Goal: Task Accomplishment & Management: Use online tool/utility

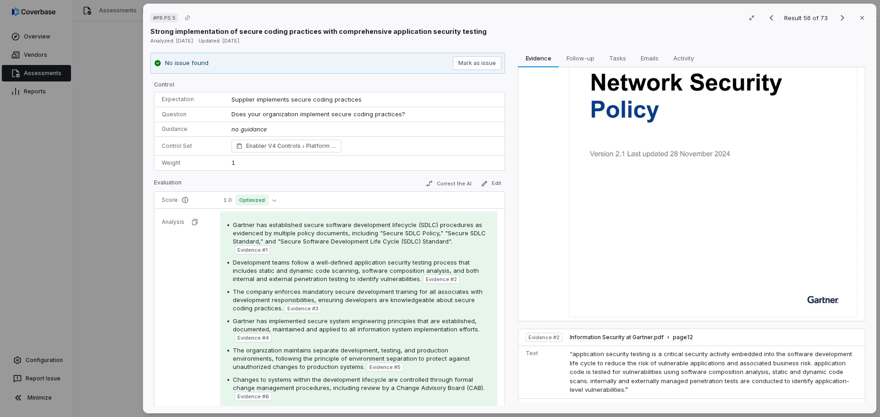
scroll to position [51, 0]
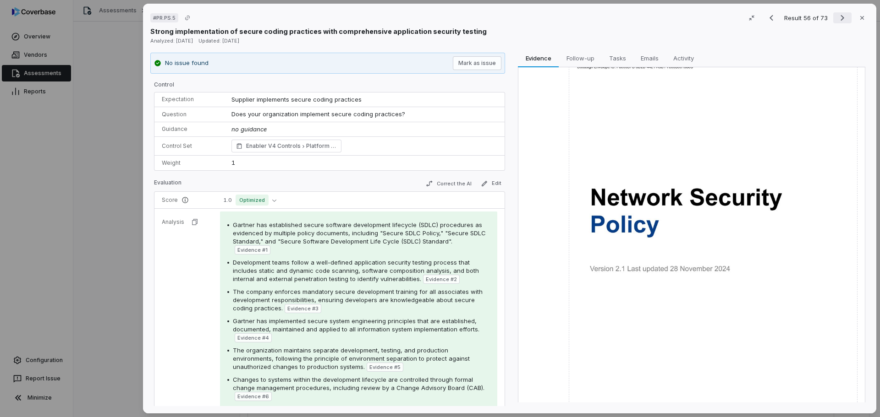
click at [837, 15] on icon "Next result" at bounding box center [842, 17] width 11 height 11
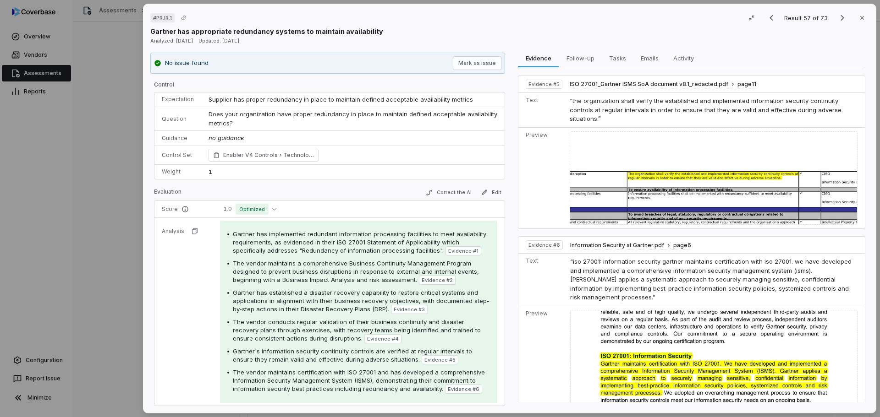
scroll to position [718, 0]
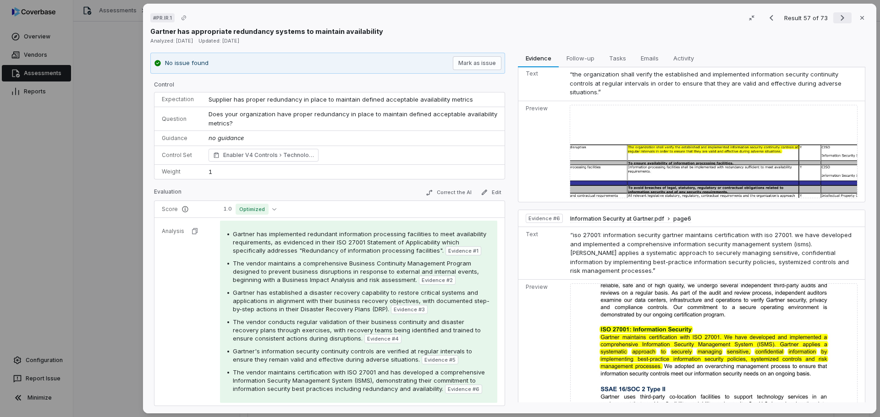
click at [837, 15] on icon "Next result" at bounding box center [842, 17] width 11 height 11
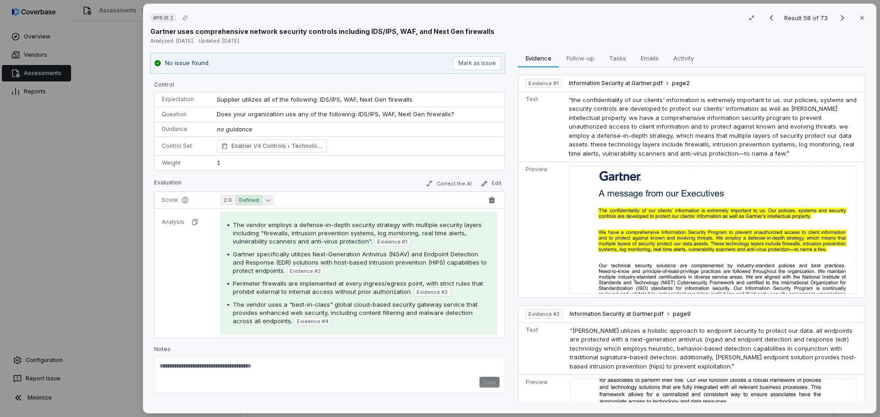
click at [263, 202] on button "2.0 Defined" at bounding box center [247, 200] width 54 height 11
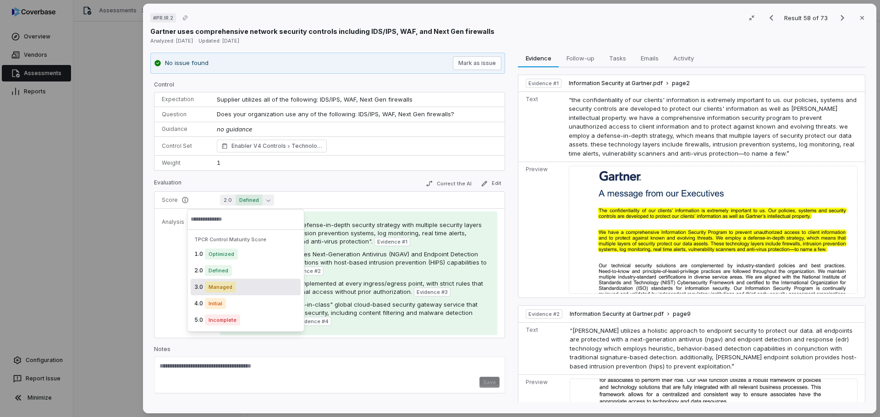
click at [232, 287] on span "Managed" at bounding box center [220, 287] width 31 height 11
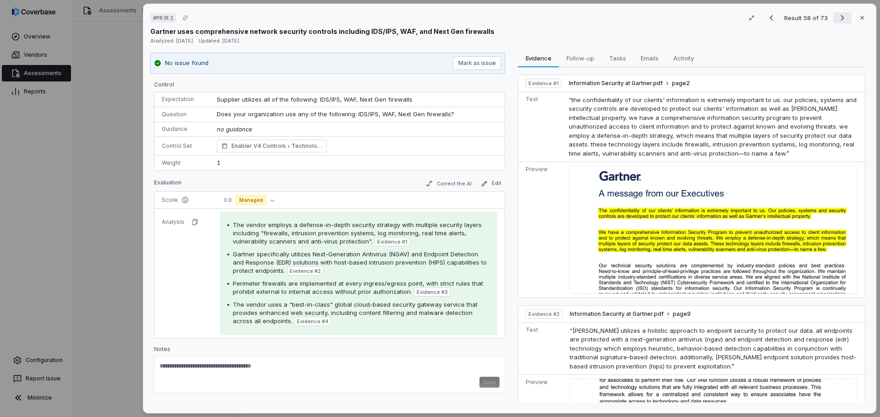
click at [838, 18] on icon "Next result" at bounding box center [842, 17] width 11 height 11
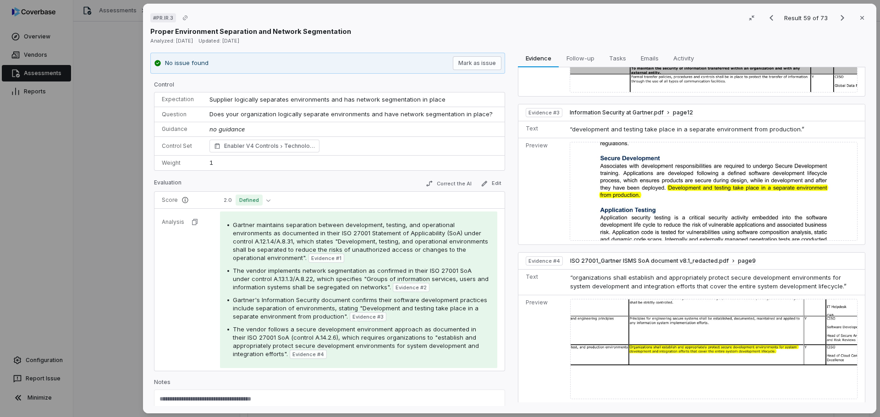
scroll to position [278, 0]
click at [767, 20] on icon "Previous result" at bounding box center [771, 17] width 11 height 11
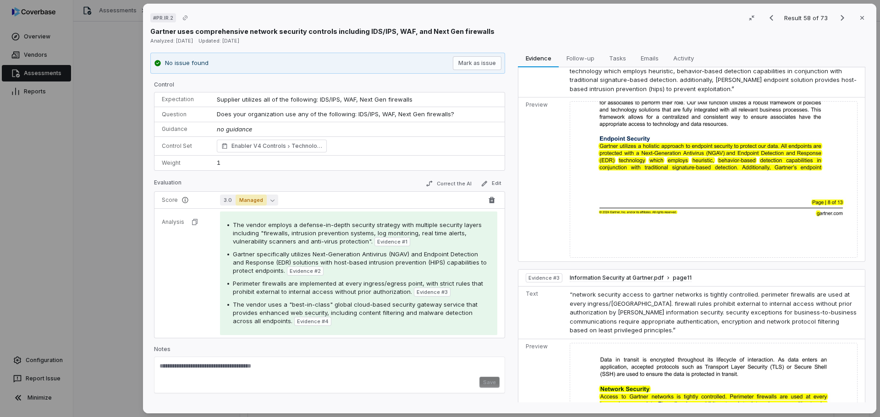
click at [270, 199] on icon "button" at bounding box center [272, 200] width 4 height 4
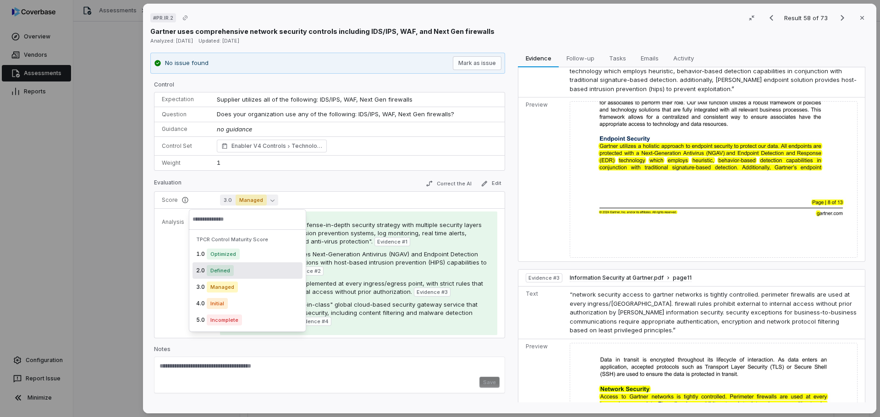
click at [228, 274] on span "Defined" at bounding box center [220, 270] width 27 height 11
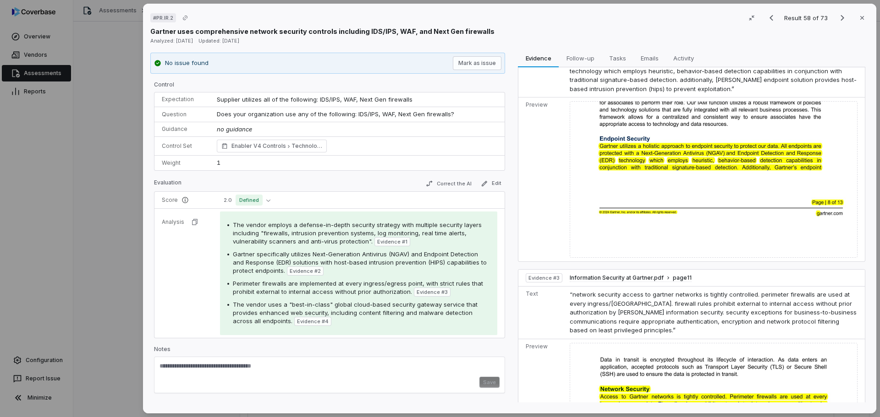
click at [196, 375] on textarea at bounding box center [329, 369] width 340 height 15
type textarea "**********"
